Goal: Information Seeking & Learning: Check status

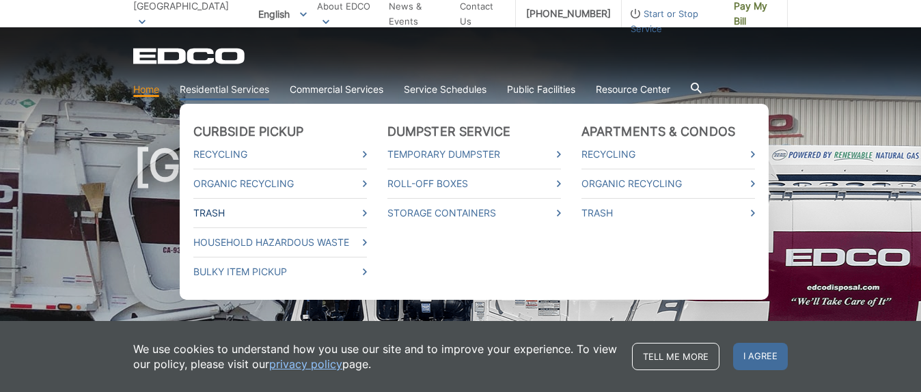
click at [208, 214] on link "Trash" at bounding box center [279, 213] width 173 height 15
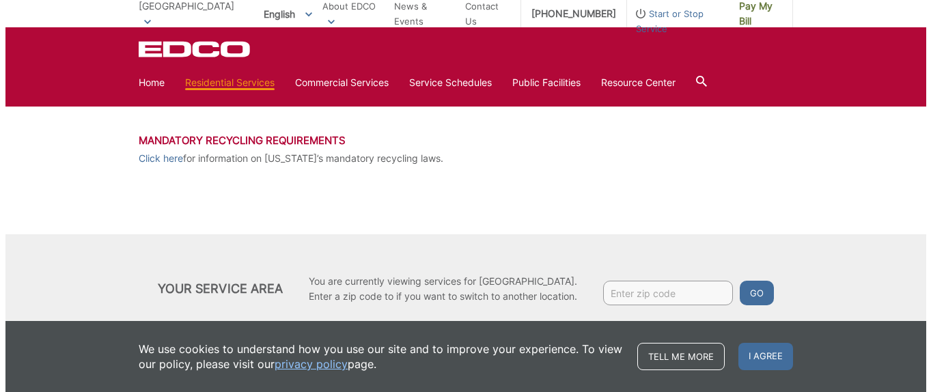
scroll to position [740, 0]
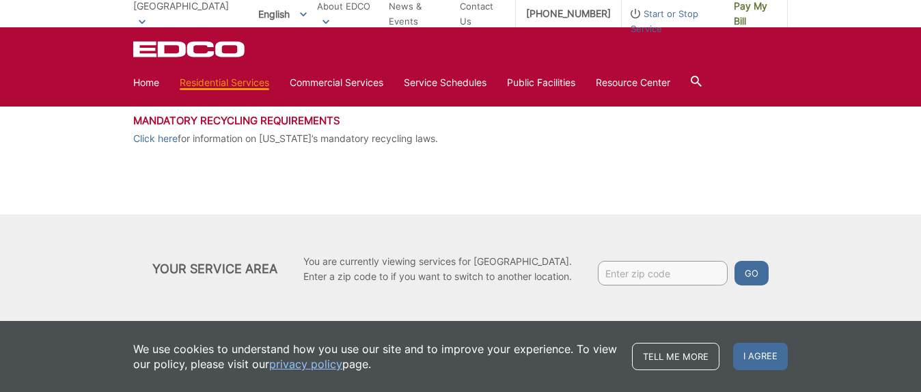
click at [658, 273] on input "Enter zip code" at bounding box center [663, 273] width 130 height 25
type input "92019"
click at [751, 269] on button "Go" at bounding box center [751, 273] width 34 height 25
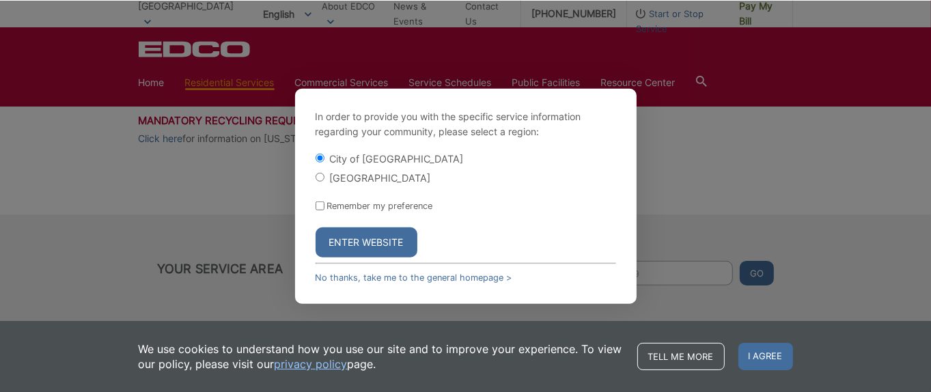
click at [319, 175] on input "[GEOGRAPHIC_DATA]" at bounding box center [319, 177] width 9 height 9
radio input "true"
click at [344, 235] on button "Enter Website" at bounding box center [366, 242] width 102 height 30
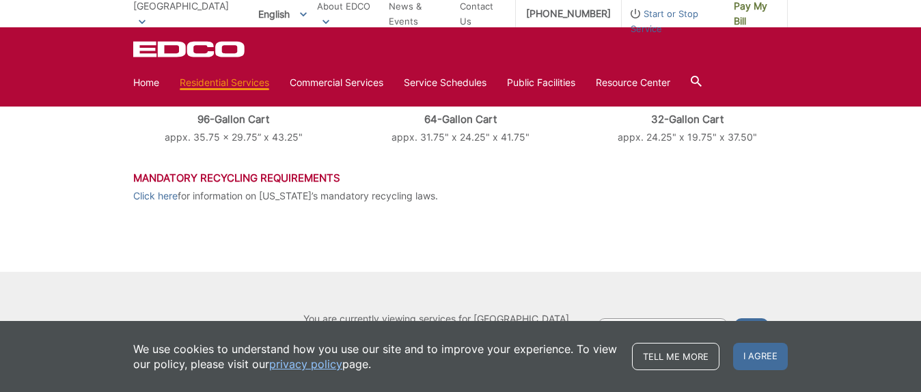
scroll to position [740, 0]
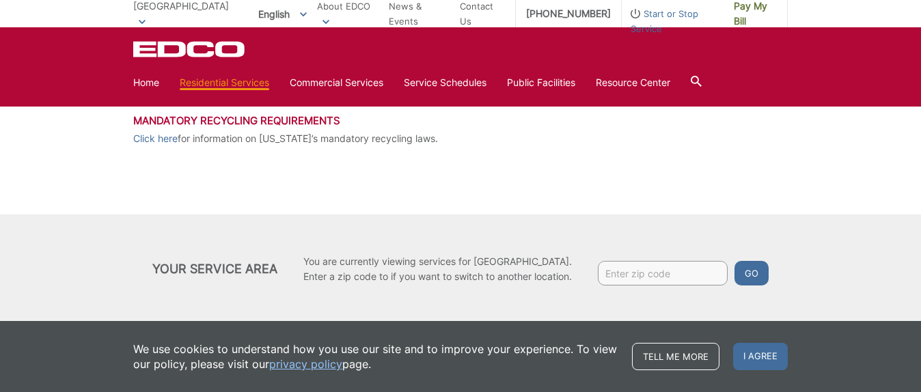
click at [636, 268] on input "Enter zip code" at bounding box center [663, 273] width 130 height 25
click at [475, 82] on link "Service Schedules" at bounding box center [445, 82] width 83 height 15
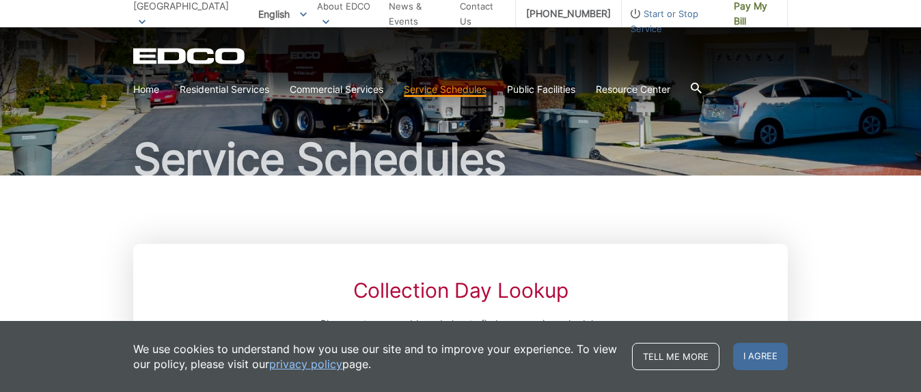
scroll to position [205, 0]
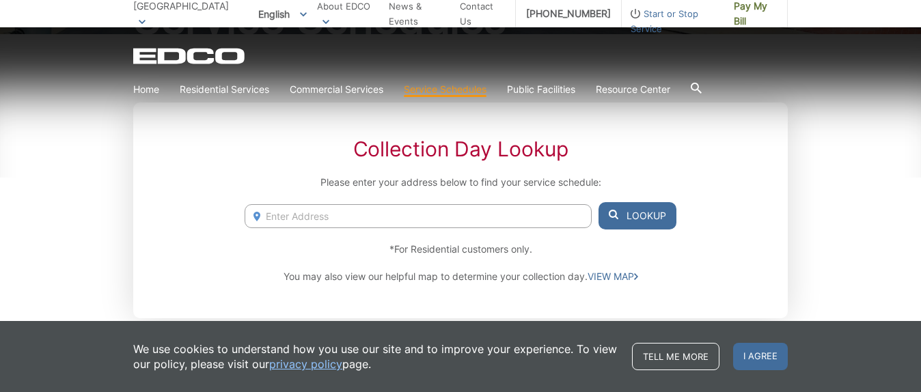
click at [410, 214] on input "Enter Address" at bounding box center [417, 216] width 347 height 24
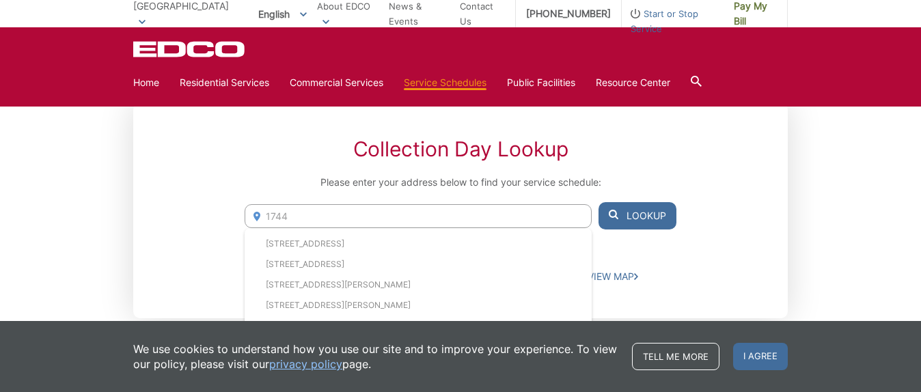
type input "1744"
